Goal: Navigation & Orientation: Find specific page/section

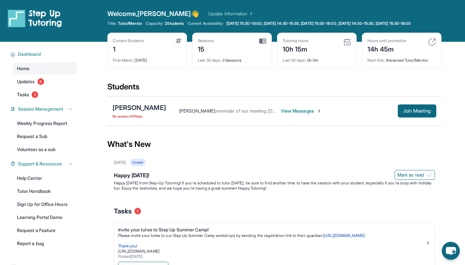
click at [345, 46] on img at bounding box center [347, 42] width 8 height 8
click at [222, 46] on div "Sessions 15" at bounding box center [232, 46] width 68 height 16
click at [262, 44] on img at bounding box center [262, 41] width 7 height 6
click at [43, 85] on span "8" at bounding box center [41, 81] width 7 height 7
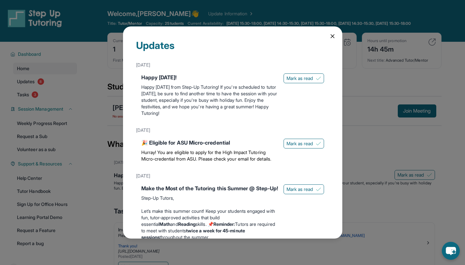
click at [331, 36] on icon at bounding box center [332, 36] width 3 height 3
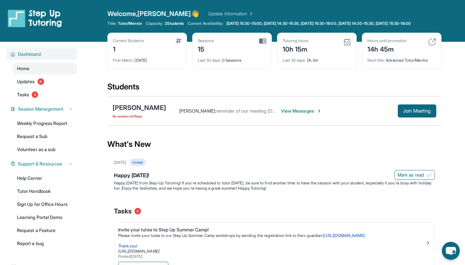
click at [27, 55] on div "Dashboard" at bounding box center [42, 54] width 70 height 12
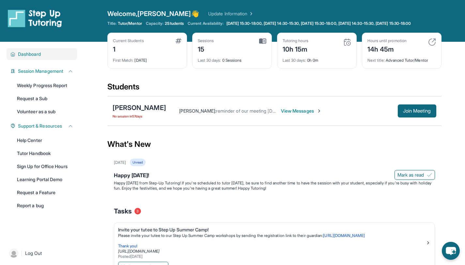
click at [26, 57] on span "Dashboard" at bounding box center [29, 54] width 23 height 7
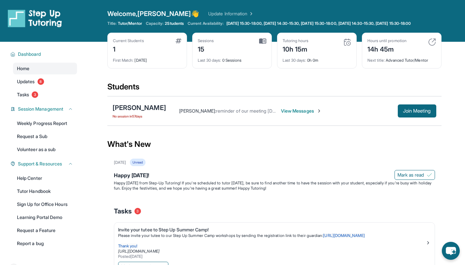
click at [350, 46] on img at bounding box center [347, 42] width 8 height 8
click at [349, 46] on img at bounding box center [347, 42] width 8 height 8
click at [300, 54] on div "10h 15m" at bounding box center [295, 48] width 26 height 10
click at [302, 51] on div "10h 15m" at bounding box center [295, 48] width 26 height 10
